Goal: Task Accomplishment & Management: Manage account settings

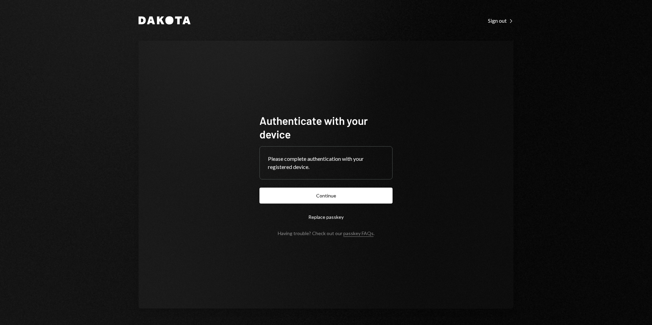
click at [336, 195] on button "Continue" at bounding box center [325, 196] width 133 height 16
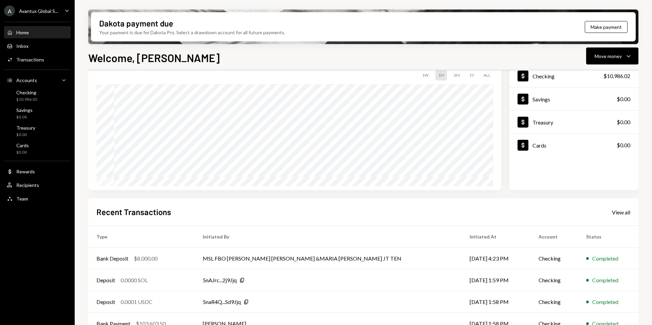
scroll to position [48, 0]
click at [27, 11] on div "Avantux Global S..." at bounding box center [38, 11] width 39 height 6
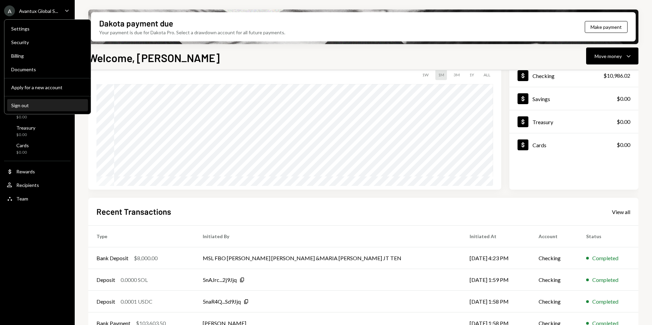
click at [19, 107] on div "Sign out" at bounding box center [47, 106] width 73 height 6
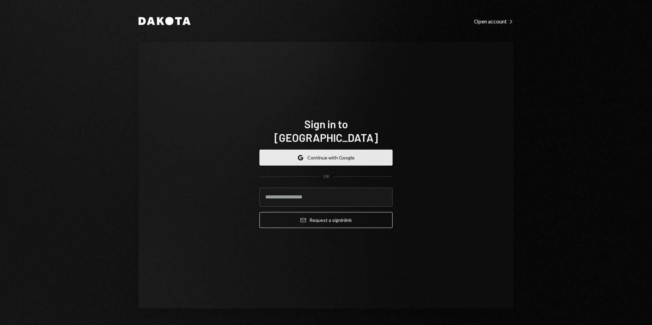
click at [320, 154] on button "Google Continue with Google" at bounding box center [325, 158] width 133 height 16
